Goal: Task Accomplishment & Management: Use online tool/utility

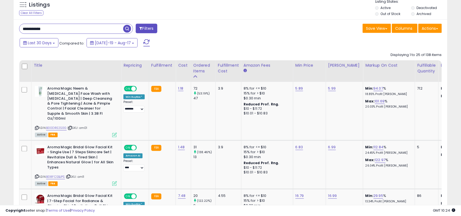
scroll to position [112, 252]
click at [80, 27] on input "**********" at bounding box center [71, 29] width 104 height 10
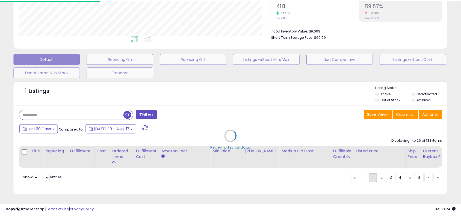
scroll to position [112, 254]
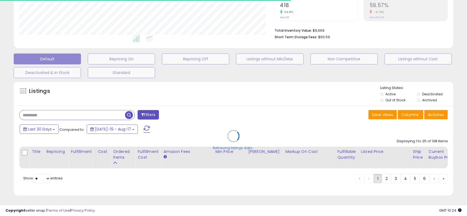
click at [212, 94] on div "Retrieving listings data.." at bounding box center [233, 140] width 447 height 124
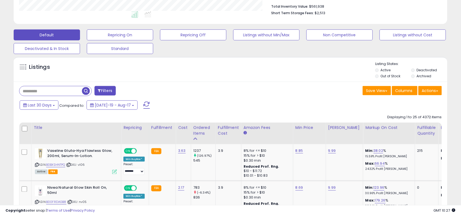
scroll to position [178, 0]
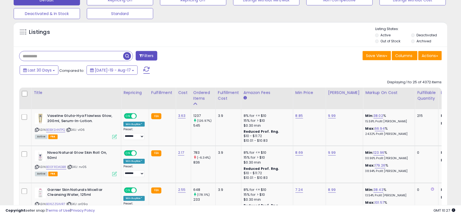
click at [68, 57] on input "text" at bounding box center [71, 56] width 104 height 10
click at [129, 57] on span "button" at bounding box center [127, 56] width 8 height 8
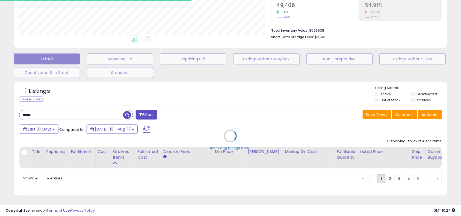
scroll to position [273219, 273079]
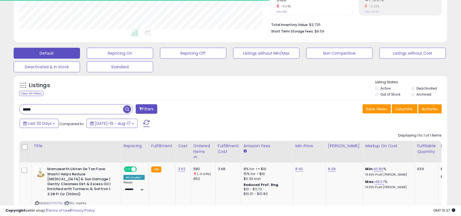
click at [261, 99] on div "Listings Clear All Filters" at bounding box center [231, 87] width 434 height 25
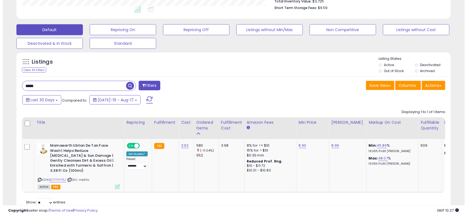
scroll to position [150, 0]
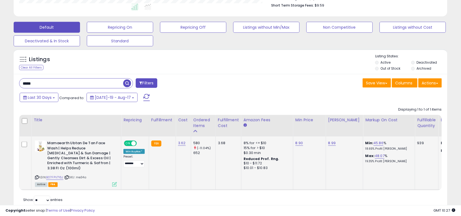
click at [115, 184] on icon at bounding box center [114, 184] width 5 height 5
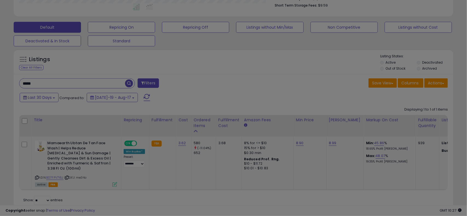
scroll to position [112, 254]
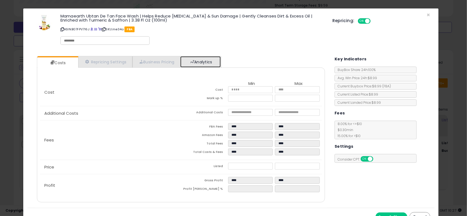
click at [215, 60] on link "Analytics" at bounding box center [200, 61] width 40 height 11
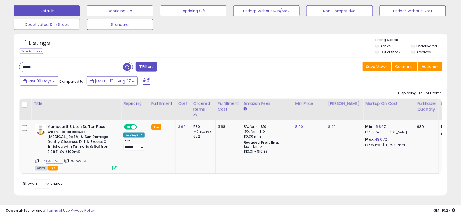
scroll to position [172, 0]
click at [110, 64] on input "*****" at bounding box center [71, 67] width 104 height 10
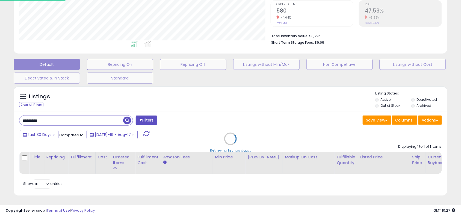
scroll to position [112, 254]
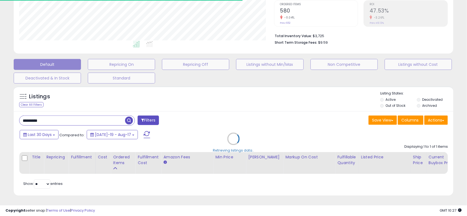
click at [270, 107] on div "Retrieving listings data.." at bounding box center [233, 143] width 447 height 119
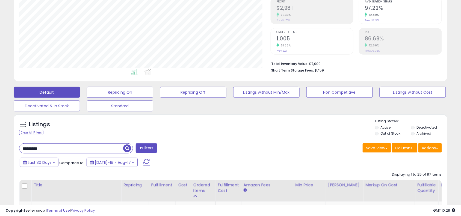
scroll to position [164, 0]
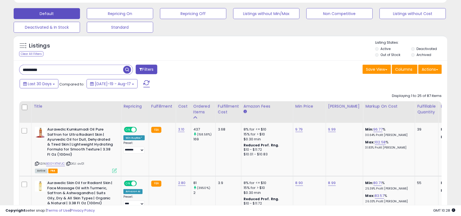
click at [81, 69] on input "*********" at bounding box center [71, 70] width 104 height 10
drag, startPoint x: 459, startPoint y: 15, endPoint x: 466, endPoint y: 16, distance: 7.1
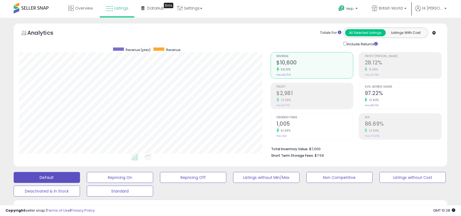
scroll to position [189, 0]
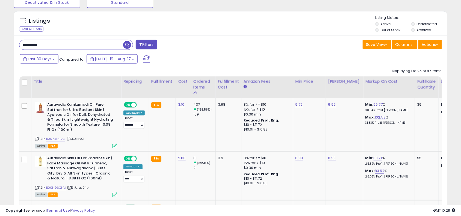
click at [108, 47] on input "*********" at bounding box center [71, 45] width 104 height 10
type input "*****"
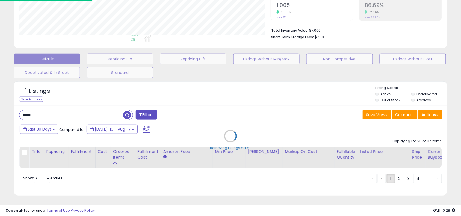
scroll to position [112, 254]
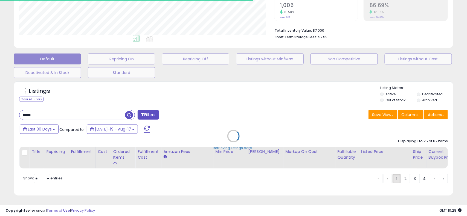
click at [288, 112] on div "Retrieving listings data.." at bounding box center [233, 140] width 447 height 124
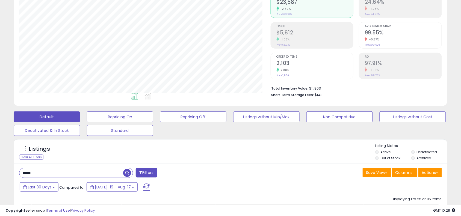
scroll to position [165, 0]
